Goal: Information Seeking & Learning: Check status

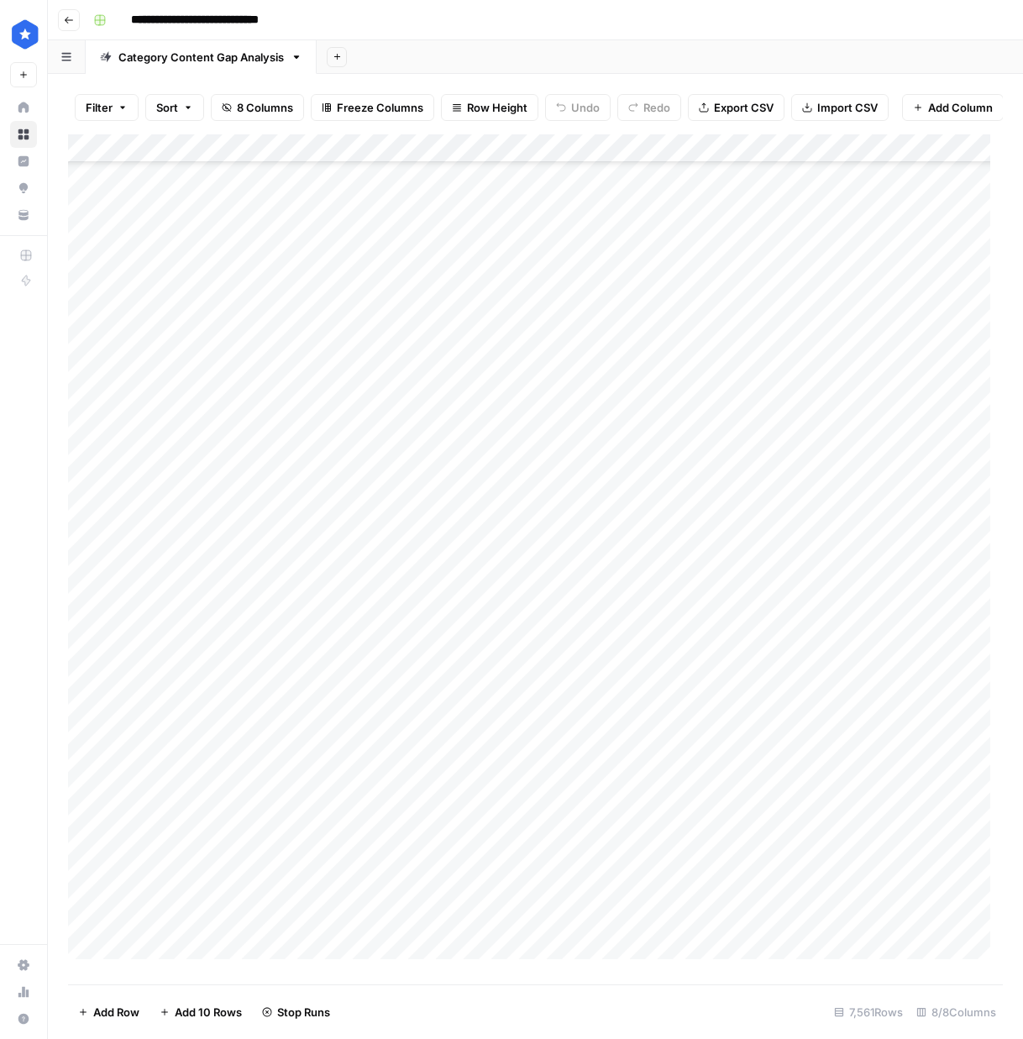
scroll to position [215189, 0]
